Goal: Task Accomplishment & Management: Complete application form

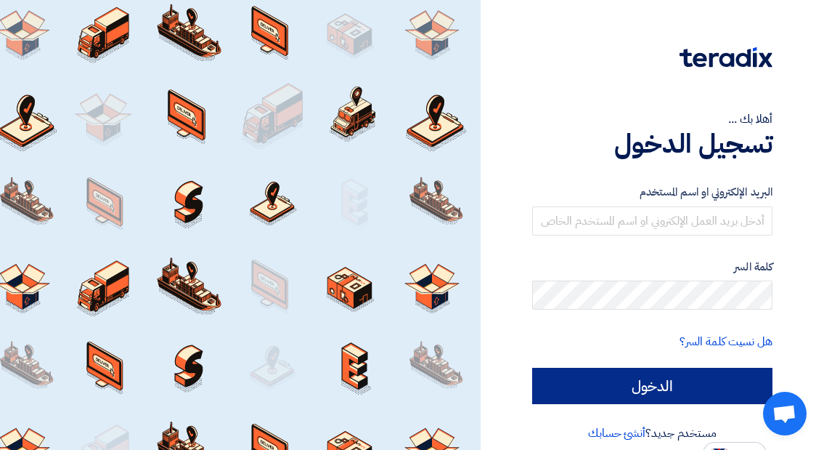
type input "[EMAIL_ADDRESS][DOMAIN_NAME]"
click at [684, 382] on input "الدخول" at bounding box center [652, 386] width 240 height 36
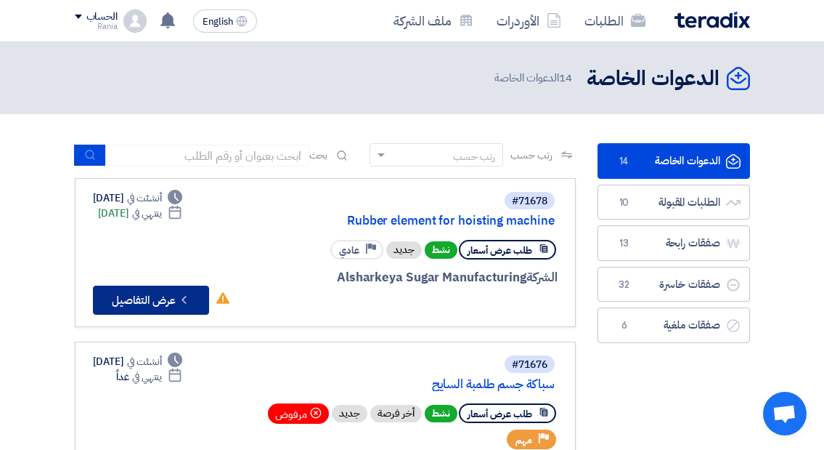
click at [147, 300] on button "Check details عرض التفاصيل" at bounding box center [151, 299] width 116 height 29
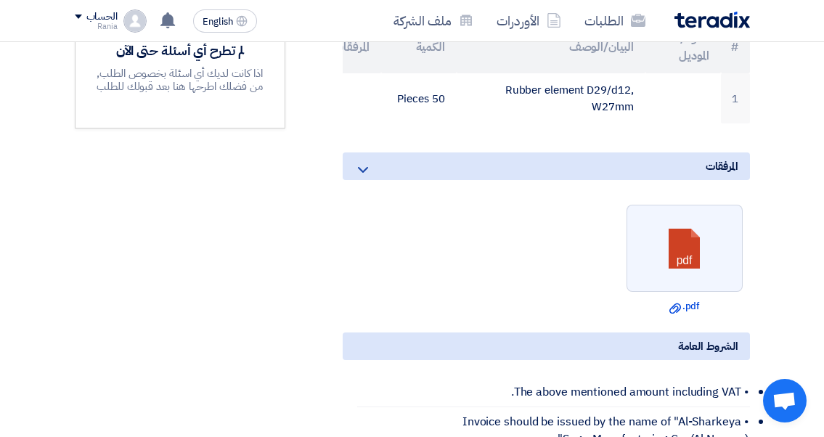
scroll to position [508, 0]
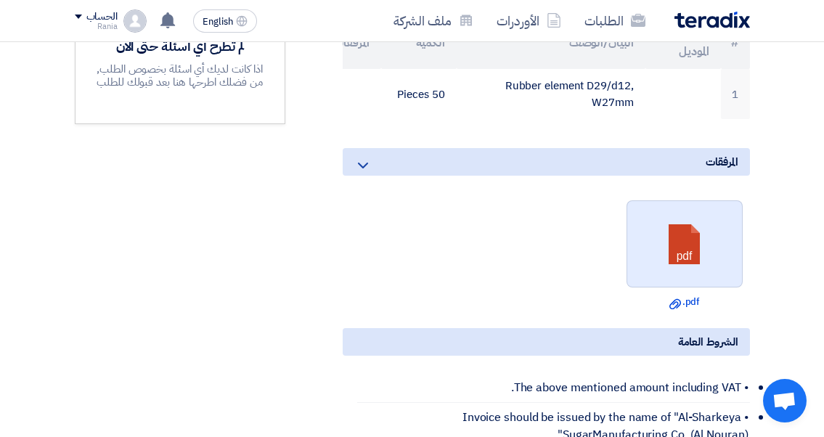
click at [721, 276] on link at bounding box center [686, 244] width 116 height 87
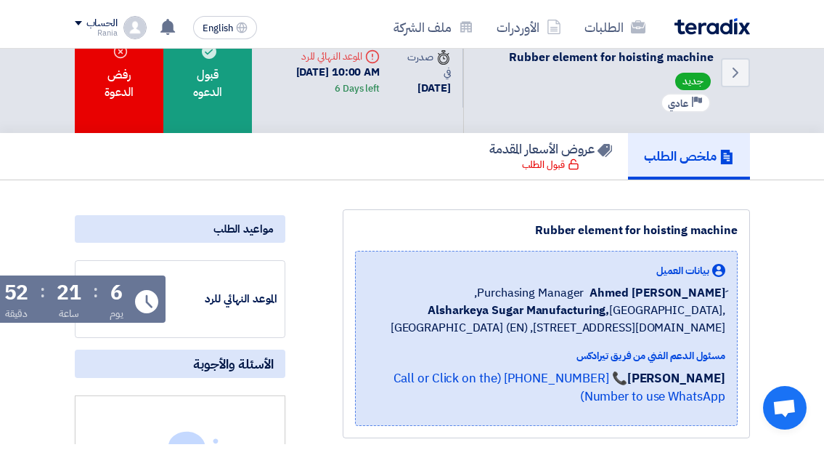
scroll to position [0, 0]
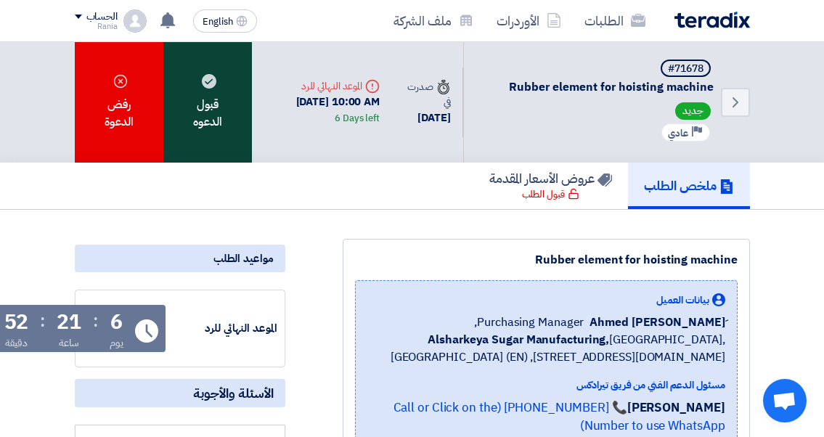
click at [198, 122] on div "قبول الدعوه" at bounding box center [207, 102] width 89 height 121
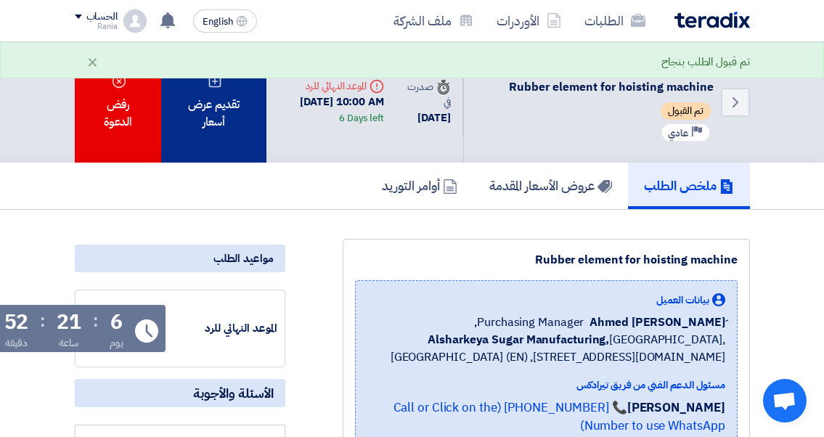
click at [216, 104] on div "تقديم عرض أسعار" at bounding box center [213, 102] width 105 height 121
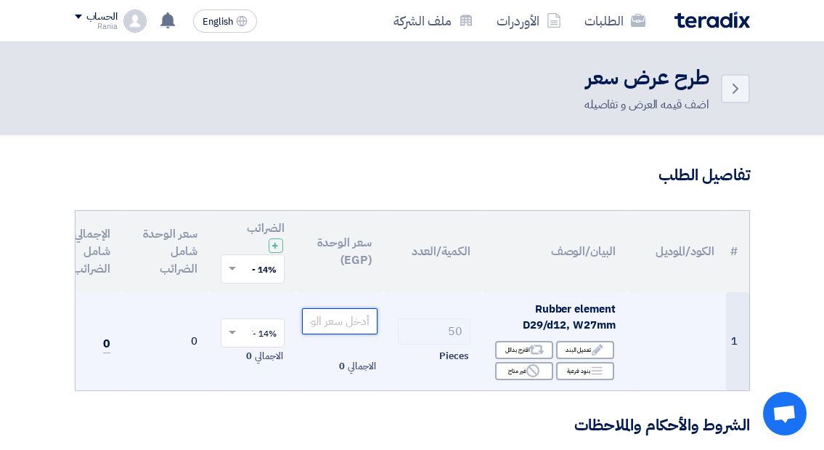
click at [324, 325] on input "number" at bounding box center [340, 321] width 76 height 26
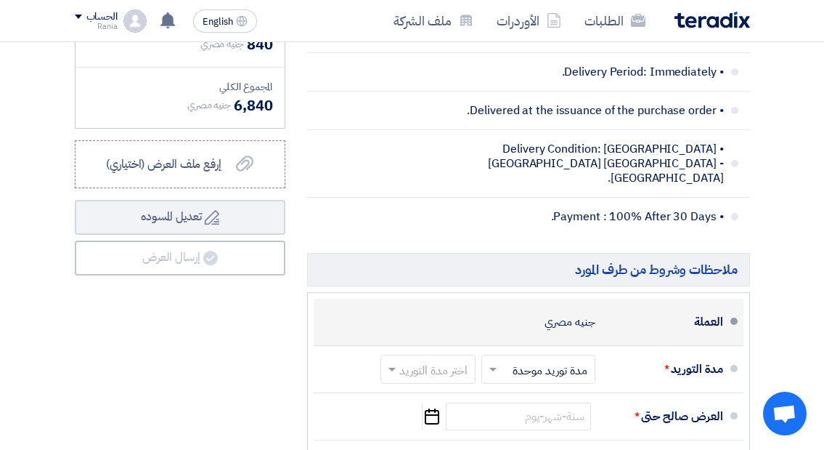
scroll to position [654, 0]
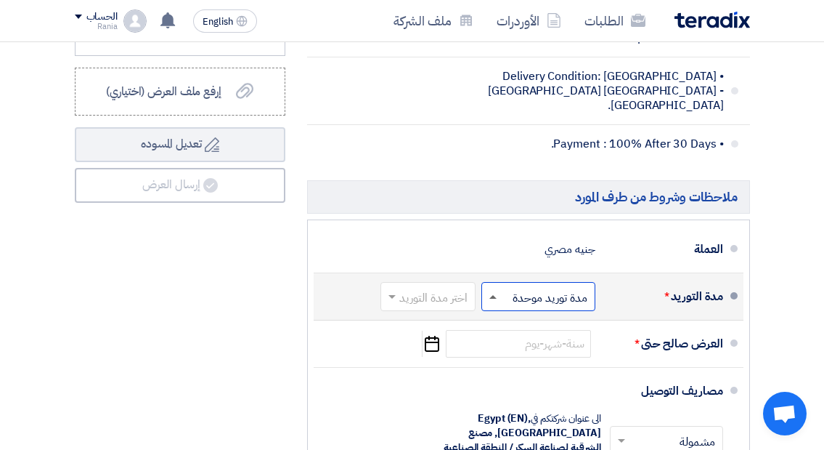
type input "120"
click at [492, 296] on span at bounding box center [493, 297] width 7 height 4
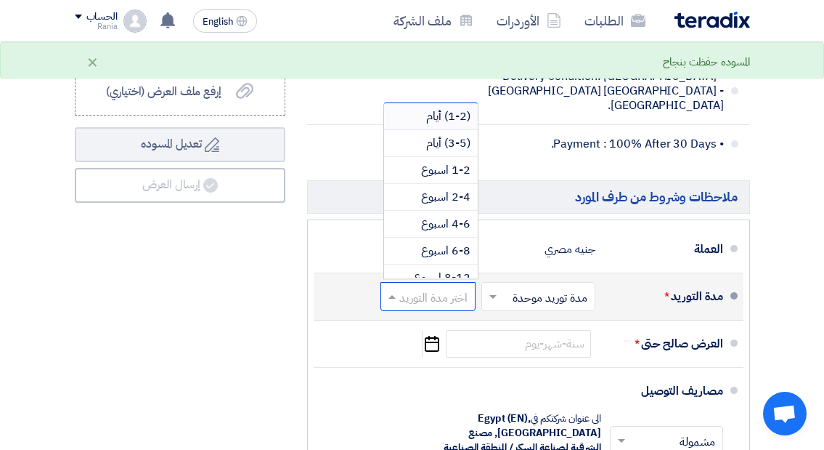
click at [443, 295] on input "text" at bounding box center [425, 297] width 88 height 21
click at [441, 171] on span "1-2 اسبوع" at bounding box center [445, 169] width 49 height 17
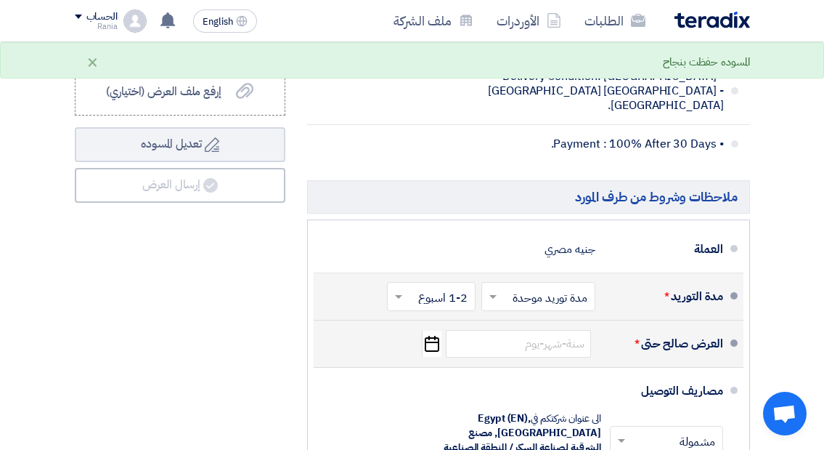
click at [434, 336] on use "button" at bounding box center [432, 344] width 15 height 16
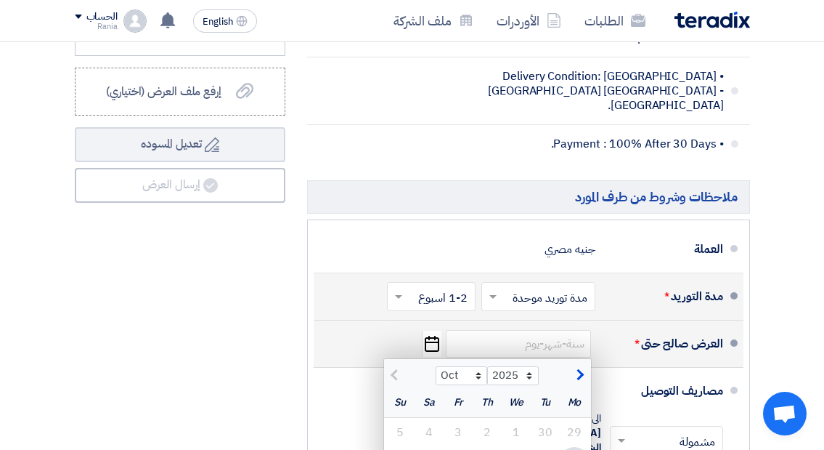
scroll to position [799, 0]
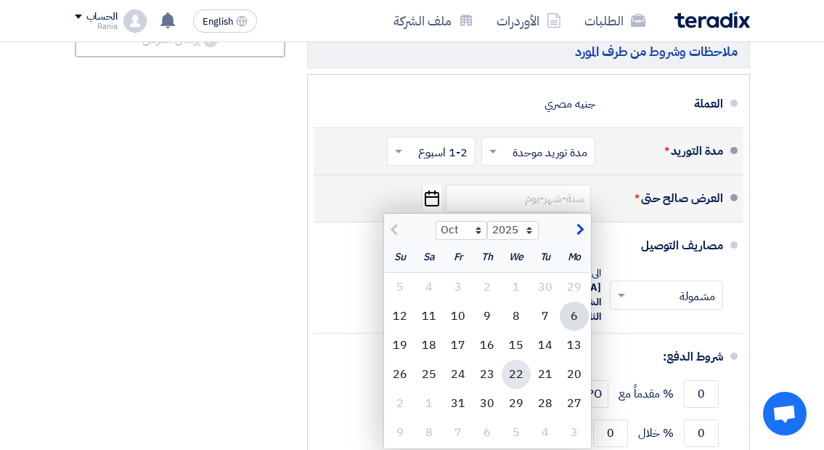
click at [513, 370] on div "22" at bounding box center [516, 374] width 29 height 29
type input "10/22/2025"
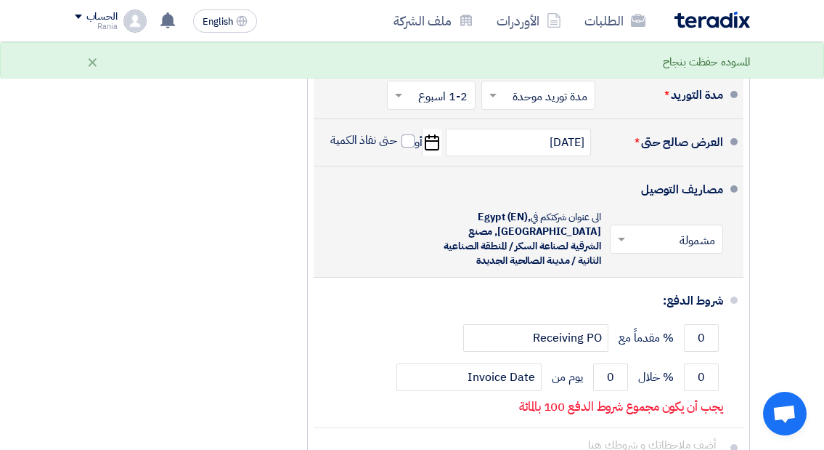
scroll to position [872, 0]
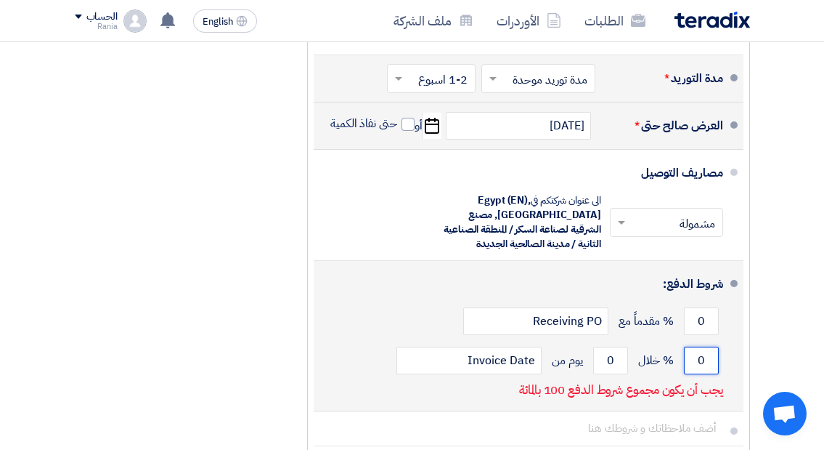
drag, startPoint x: 701, startPoint y: 361, endPoint x: 708, endPoint y: 360, distance: 7.3
click at [708, 360] on input "0" at bounding box center [701, 360] width 35 height 28
type input "4"
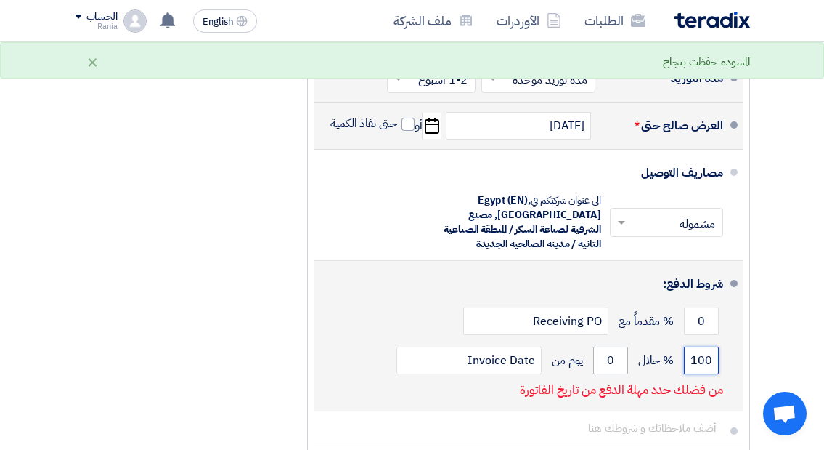
type input "100"
drag, startPoint x: 620, startPoint y: 356, endPoint x: 608, endPoint y: 357, distance: 12.4
click at [608, 357] on input "0" at bounding box center [610, 360] width 35 height 28
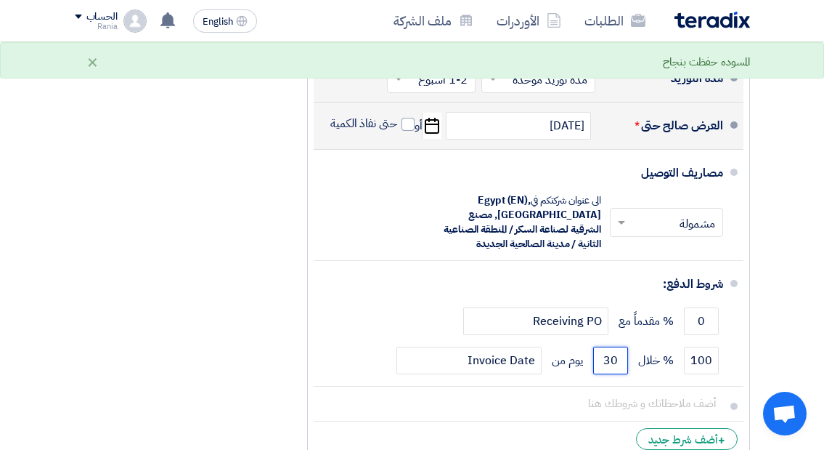
scroll to position [1017, 0]
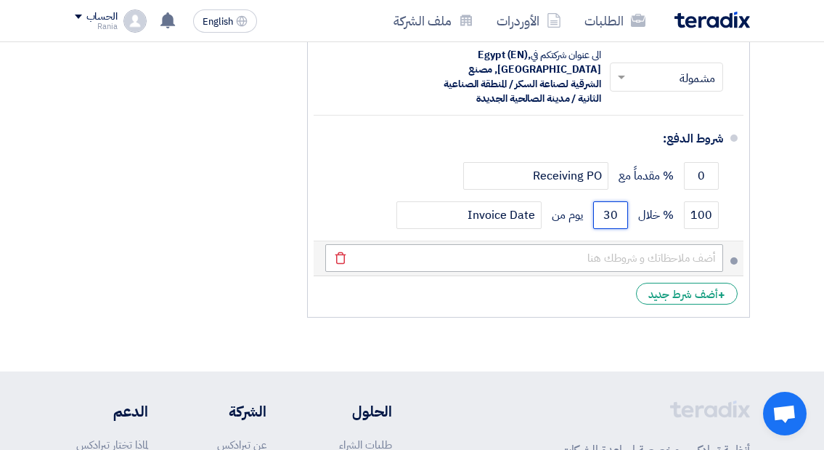
type input "30"
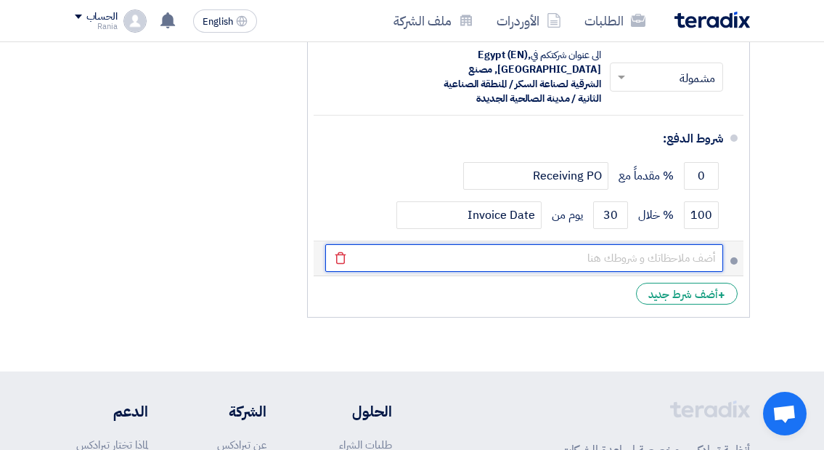
click at [663, 259] on input "text" at bounding box center [524, 258] width 398 height 28
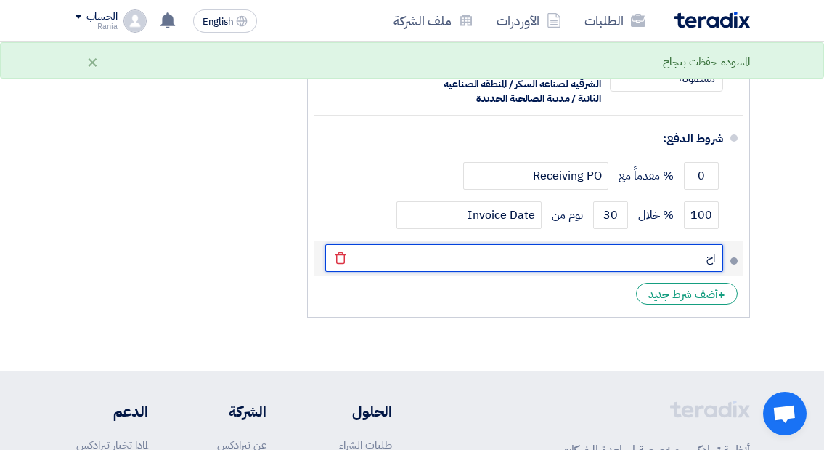
type input "ا"
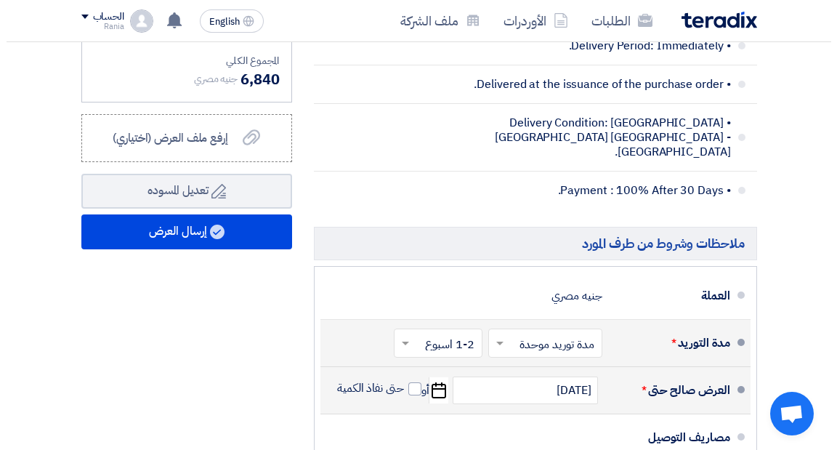
scroll to position [581, 0]
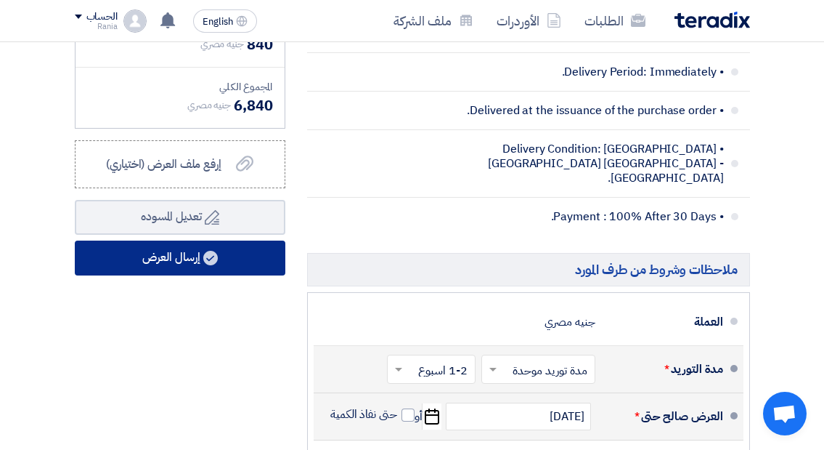
type input "سيتم اخذ عينه عند التنقيذ"
click at [189, 270] on button "إرسال العرض" at bounding box center [180, 257] width 211 height 35
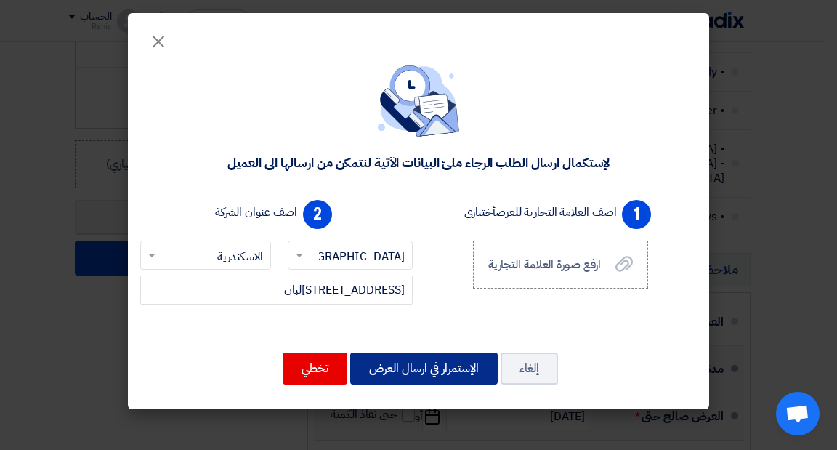
click at [419, 372] on button "الإستمرار في ارسال العرض" at bounding box center [423, 368] width 147 height 32
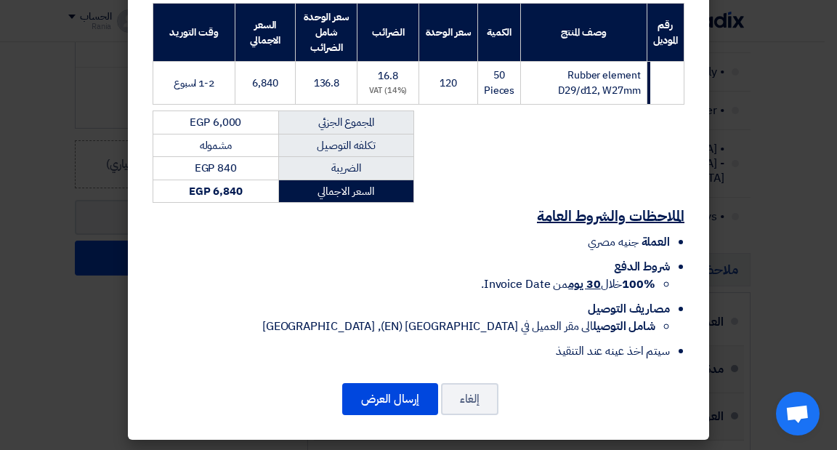
scroll to position [246, 0]
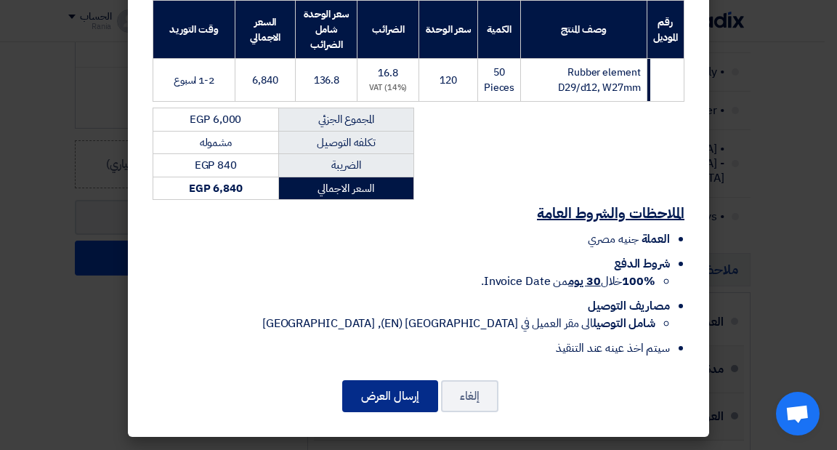
click at [391, 406] on button "إرسال العرض" at bounding box center [390, 396] width 96 height 32
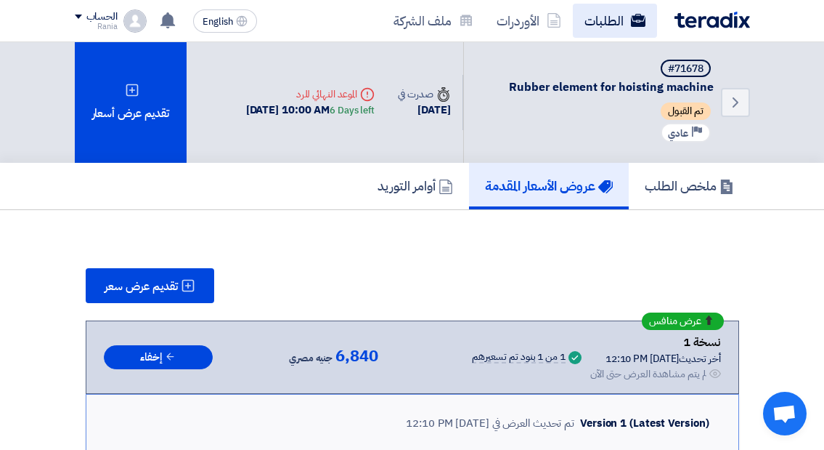
click at [603, 20] on link "الطلبات" at bounding box center [615, 21] width 84 height 34
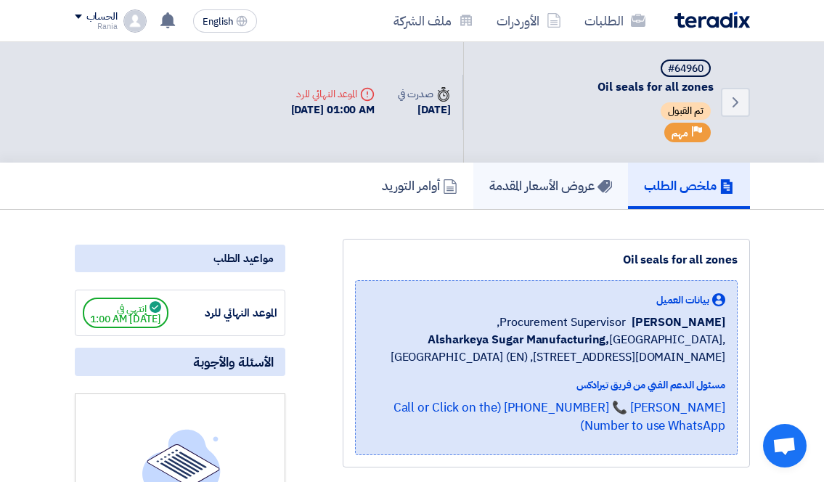
click at [541, 193] on h5 "عروض الأسعار المقدمة" at bounding box center [551, 185] width 123 height 17
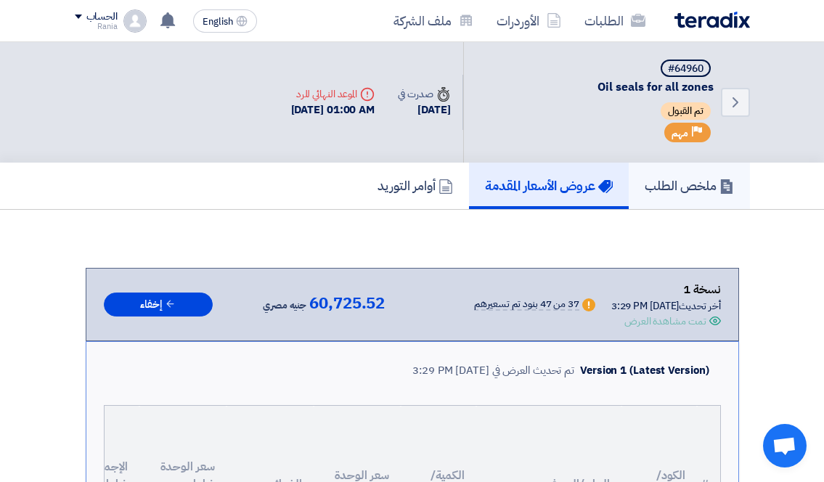
click at [645, 188] on h5 "ملخص الطلب" at bounding box center [689, 185] width 89 height 17
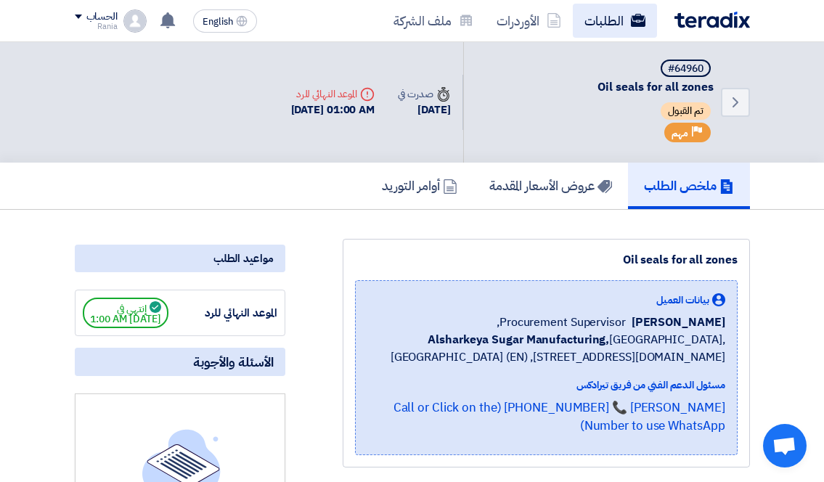
click at [583, 17] on link "الطلبات" at bounding box center [615, 21] width 84 height 34
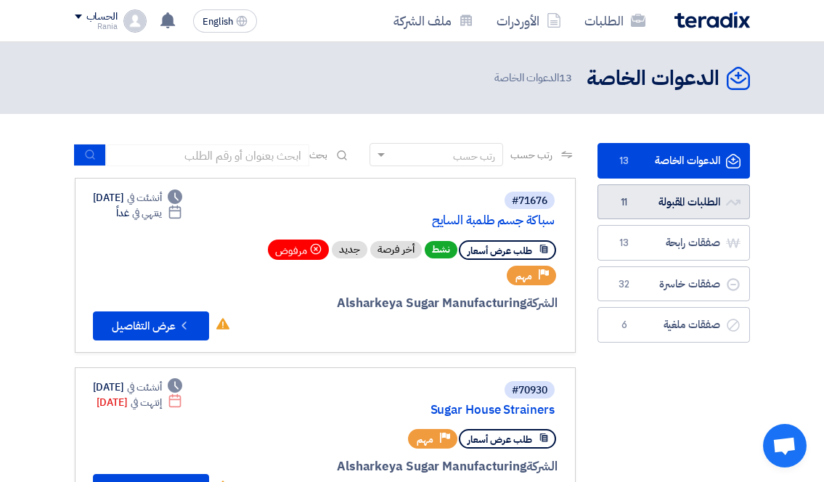
click at [647, 205] on link "الطلبات المقبولة الطلبات المقبولة 11" at bounding box center [674, 202] width 153 height 36
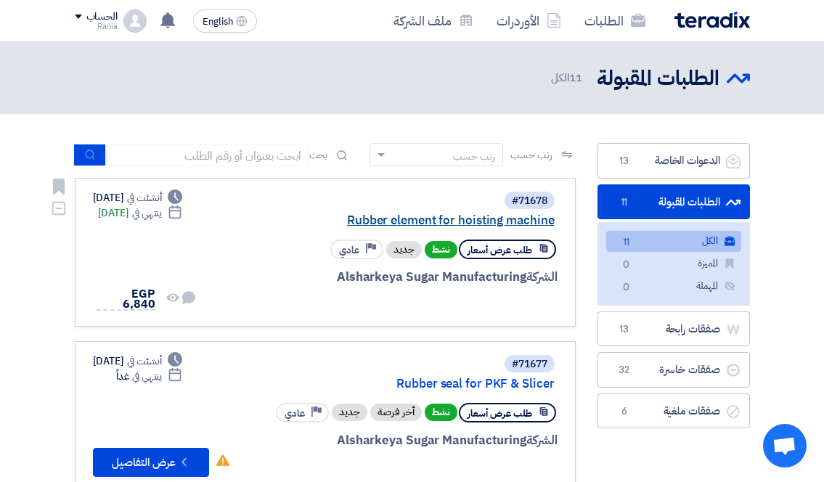
click at [461, 222] on link "Rubber element for hoisting machine" at bounding box center [409, 220] width 291 height 13
